Goal: Navigation & Orientation: Find specific page/section

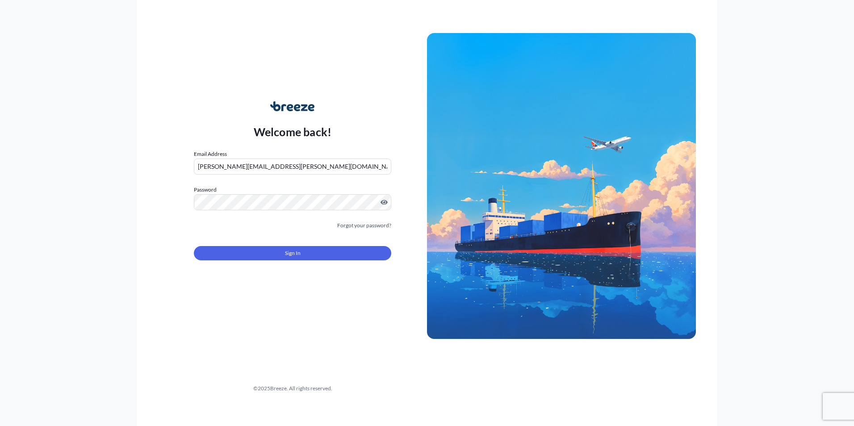
click at [333, 167] on input "[PERSON_NAME][EMAIL_ADDRESS][PERSON_NAME][DOMAIN_NAME]" at bounding box center [292, 167] width 197 height 16
type input "[PERSON_NAME][EMAIL_ADDRESS][PERSON_NAME][DOMAIN_NAME]"
click at [295, 250] on span "Sign In" at bounding box center [293, 253] width 16 height 9
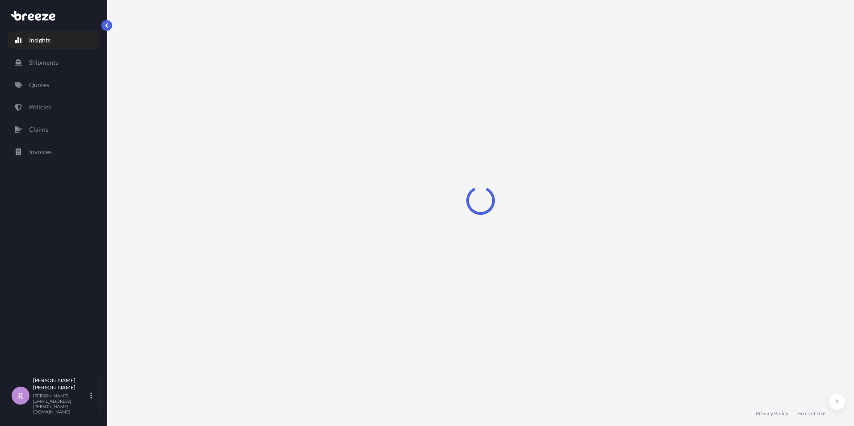
select select "2025"
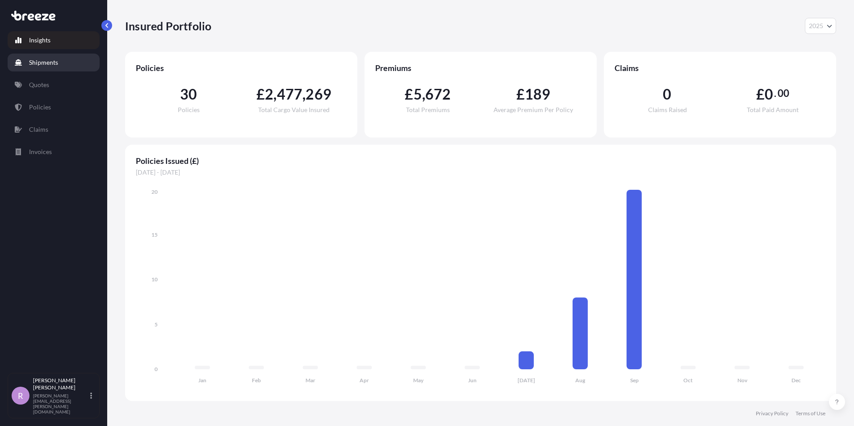
click at [46, 62] on p "Shipments" at bounding box center [43, 62] width 29 height 9
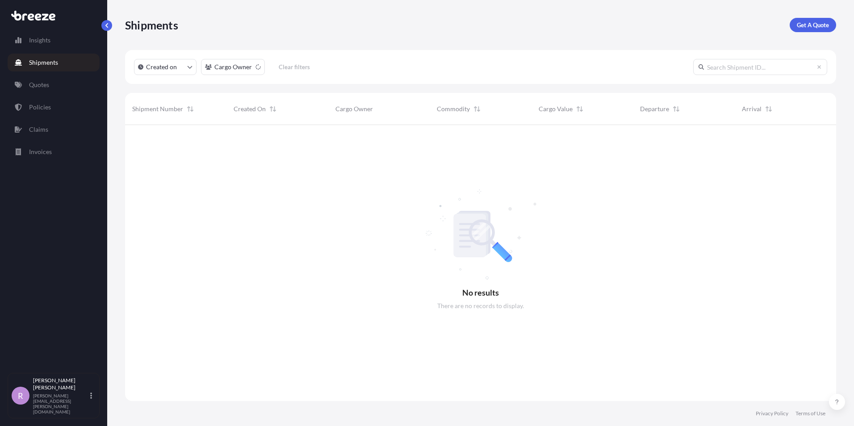
scroll to position [301, 704]
click at [58, 85] on link "Quotes" at bounding box center [54, 85] width 92 height 18
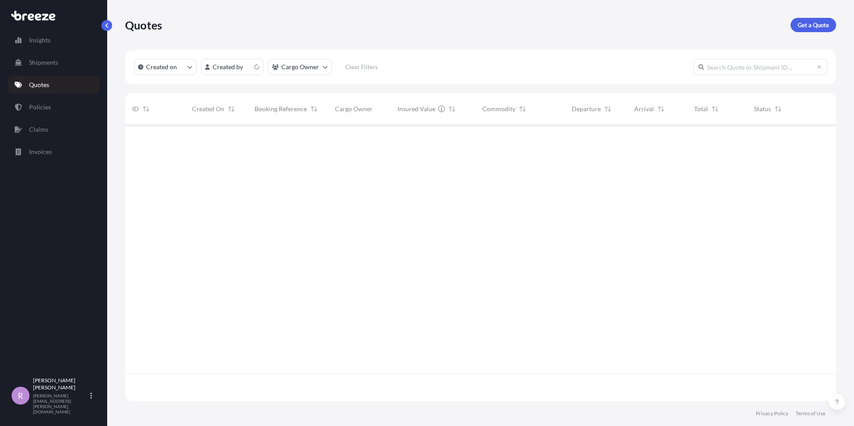
scroll to position [274, 704]
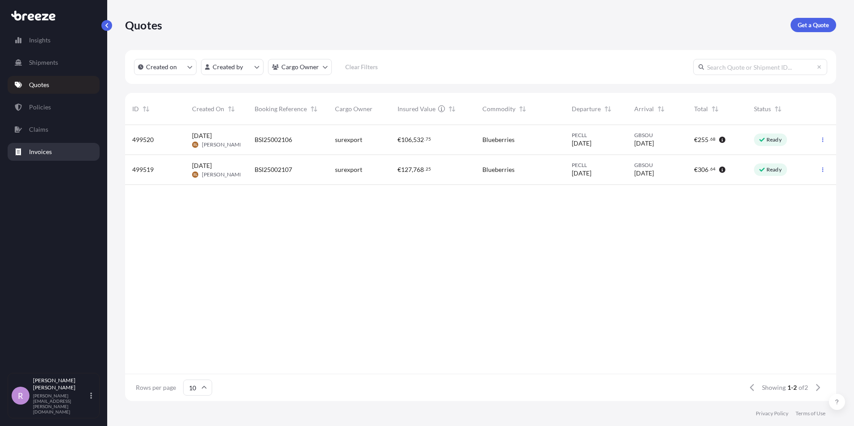
click at [57, 150] on link "Invoices" at bounding box center [54, 152] width 92 height 18
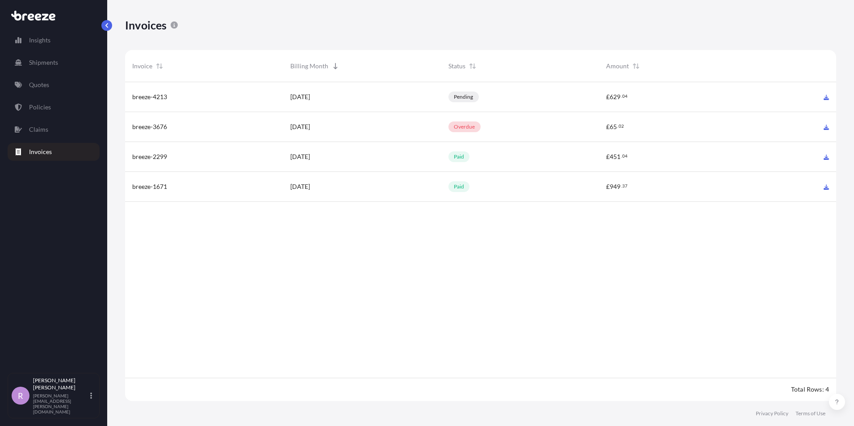
scroll to position [321, 704]
click at [826, 98] on icon at bounding box center [825, 97] width 5 height 5
click at [46, 80] on p "Quotes" at bounding box center [39, 84] width 20 height 9
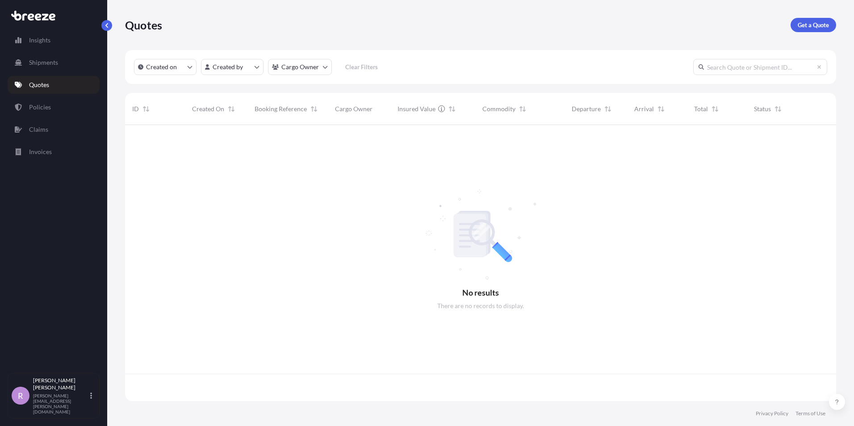
scroll to position [274, 704]
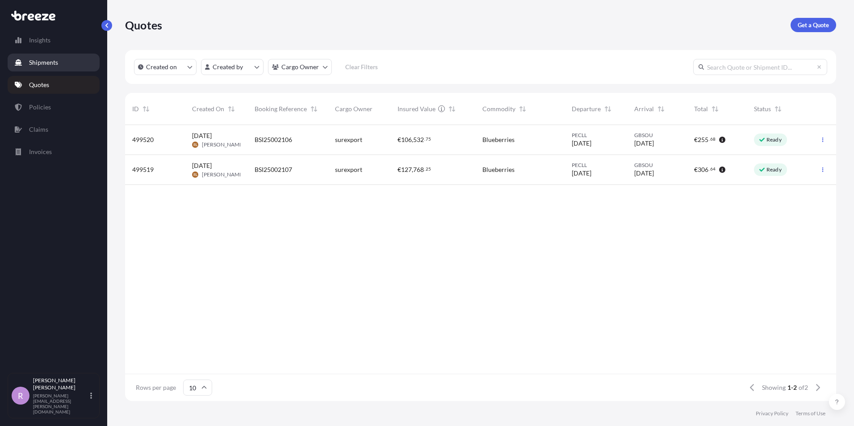
click at [56, 66] on p "Shipments" at bounding box center [43, 62] width 29 height 9
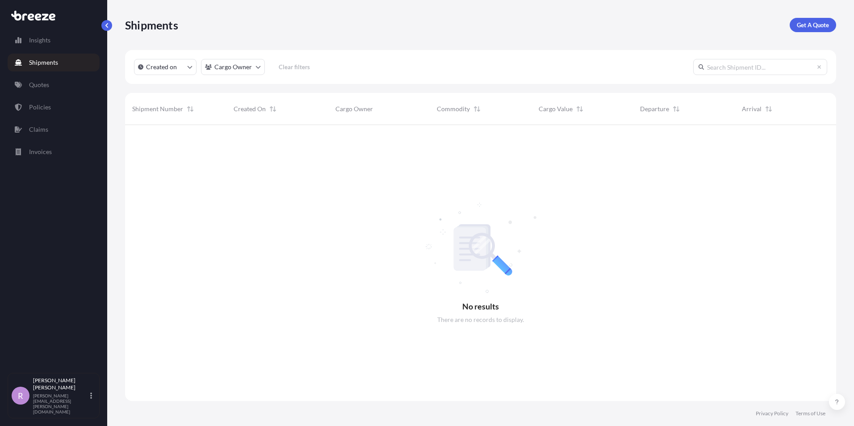
scroll to position [301, 704]
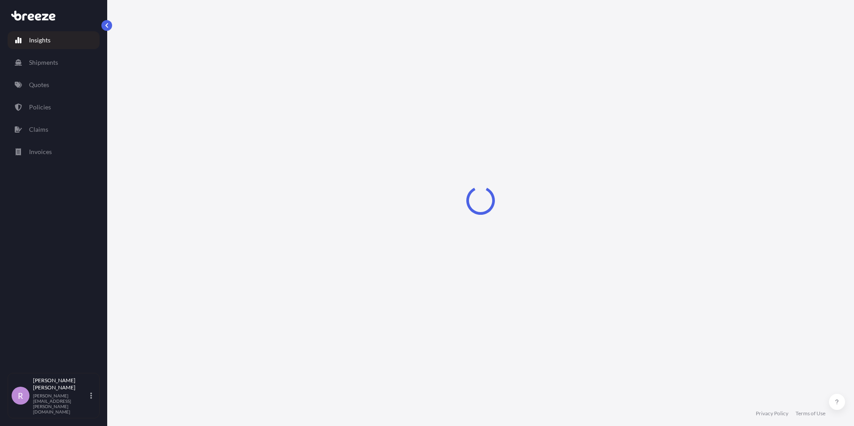
select select "2025"
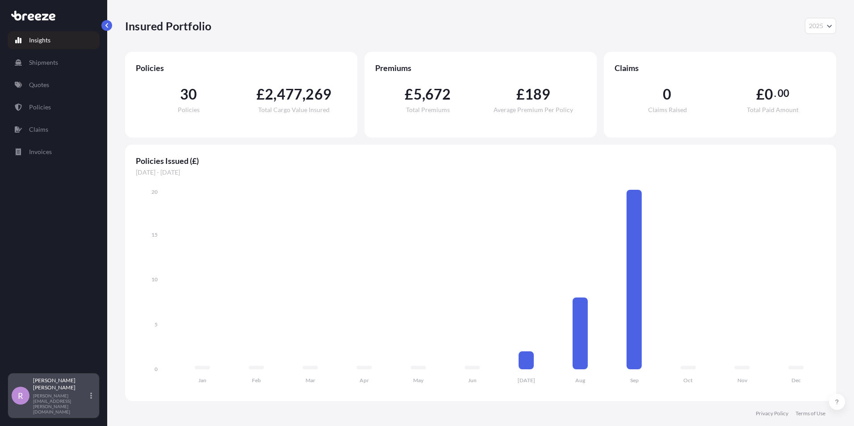
click at [61, 391] on p "Richard Gregory" at bounding box center [60, 384] width 55 height 14
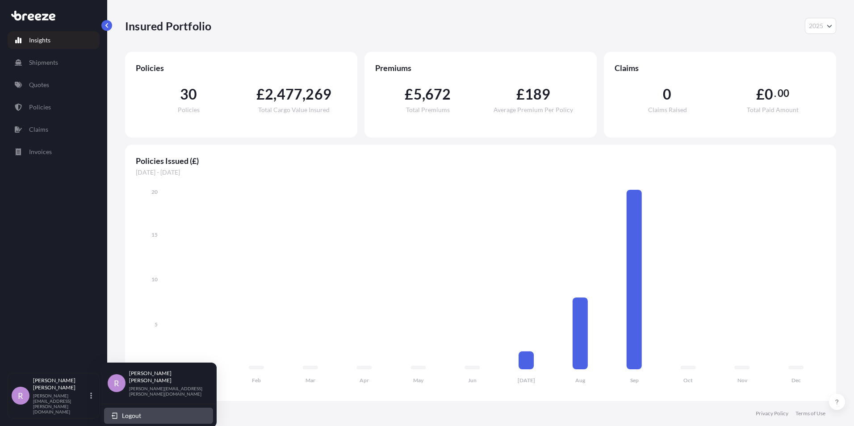
click at [127, 411] on span "Logout" at bounding box center [131, 415] width 19 height 9
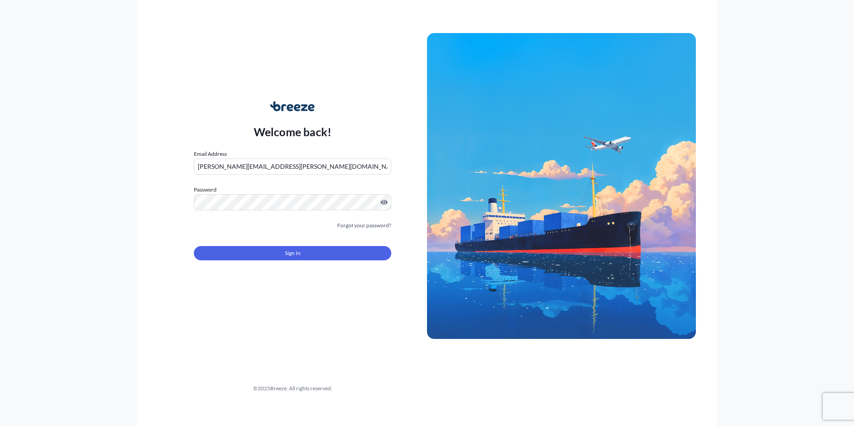
click at [288, 166] on input "[PERSON_NAME][EMAIL_ADDRESS][PERSON_NAME][DOMAIN_NAME]" at bounding box center [292, 167] width 197 height 16
type input "[PERSON_NAME][EMAIL_ADDRESS][PERSON_NAME][DOMAIN_NAME]"
click at [259, 254] on button "Sign In" at bounding box center [292, 253] width 197 height 14
